Goal: Obtain resource: Obtain resource

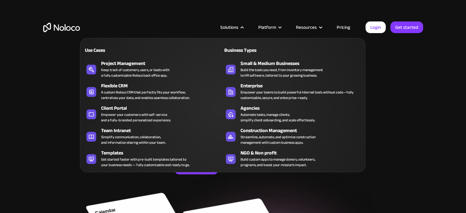
click at [157, 155] on div "Templates" at bounding box center [163, 152] width 124 height 7
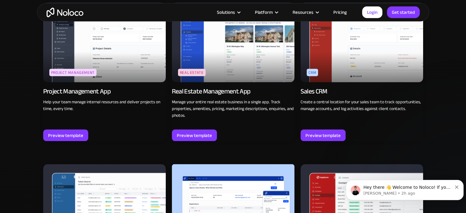
scroll to position [1118, 0]
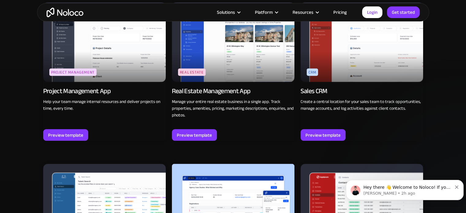
click at [166, 109] on p "Help your team manage internal resources and deliver projects on time, every ti…" at bounding box center [104, 104] width 123 height 13
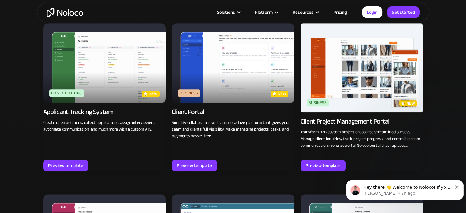
scroll to position [429, 0]
click at [231, 46] on img at bounding box center [233, 63] width 123 height 80
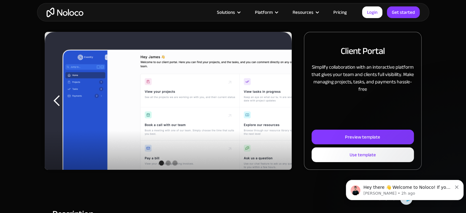
click at [351, 136] on div "Preview template" at bounding box center [362, 137] width 35 height 8
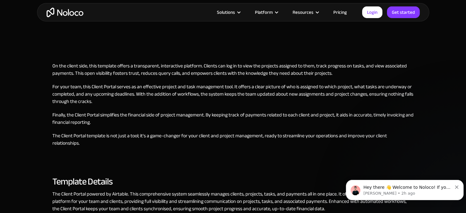
scroll to position [384, 0]
